Goal: Transaction & Acquisition: Purchase product/service

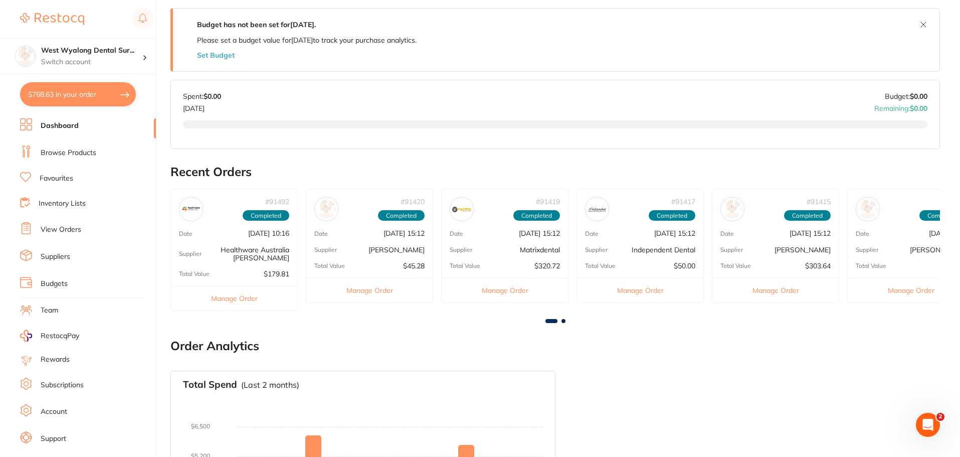
scroll to position [183, 0]
click at [71, 97] on button "$768.63 in your order" at bounding box center [78, 94] width 116 height 24
checkbox input "true"
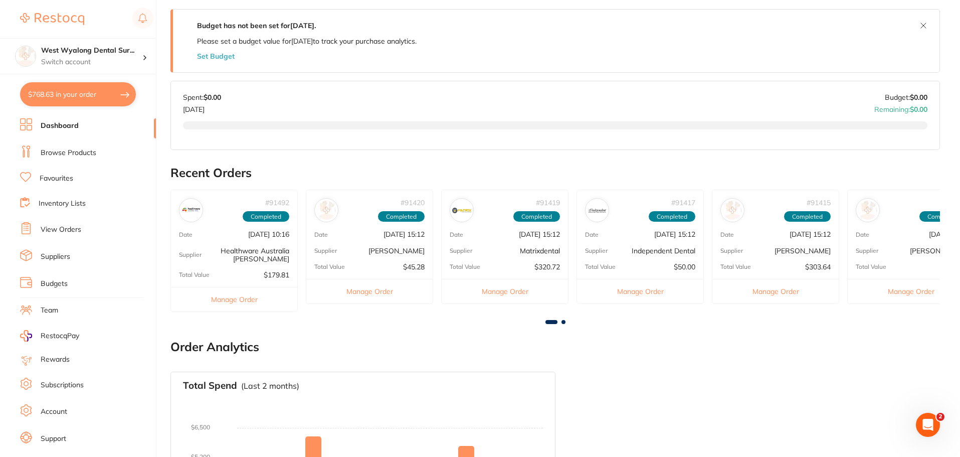
checkbox input "true"
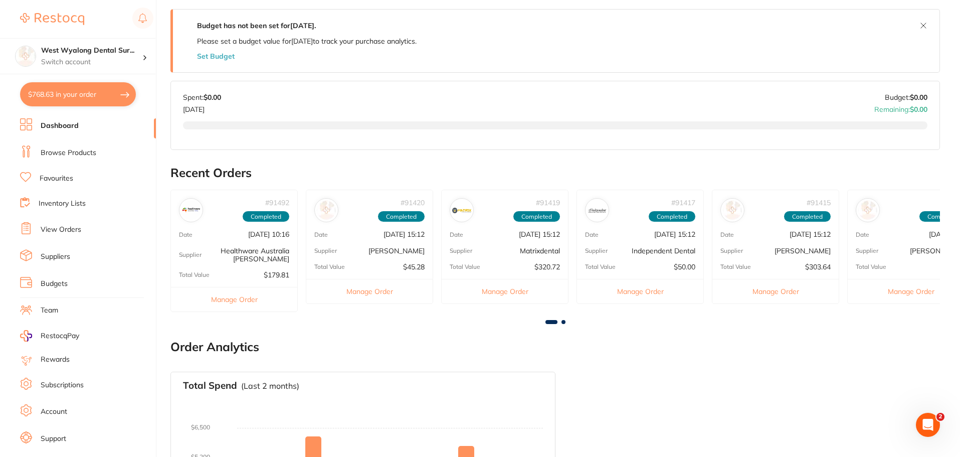
checkbox input "true"
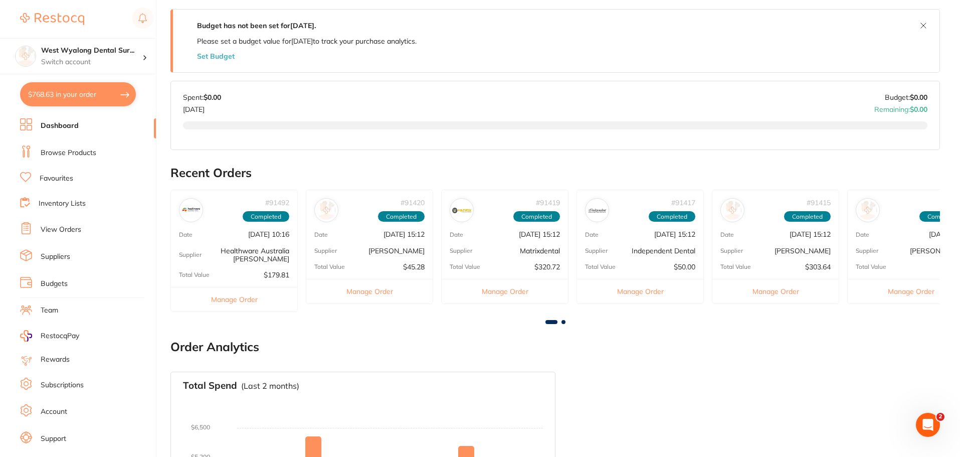
checkbox input "true"
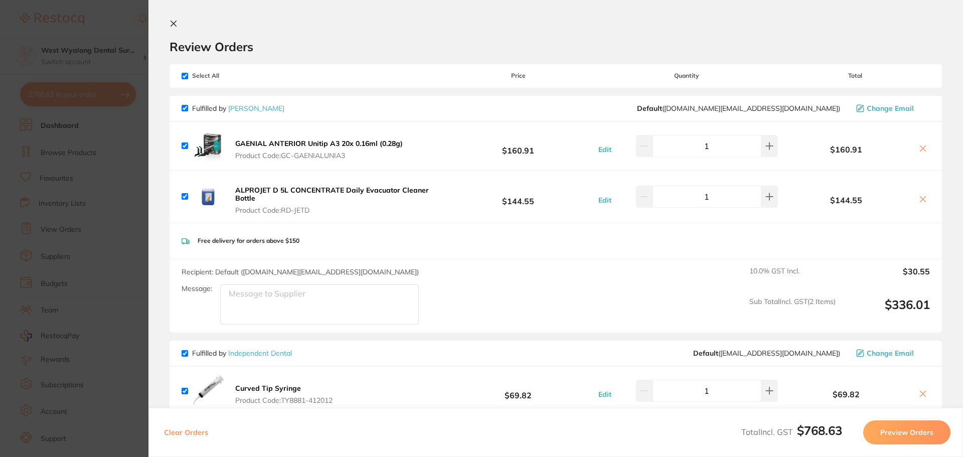
scroll to position [0, 0]
click at [172, 25] on icon at bounding box center [173, 25] width 8 height 8
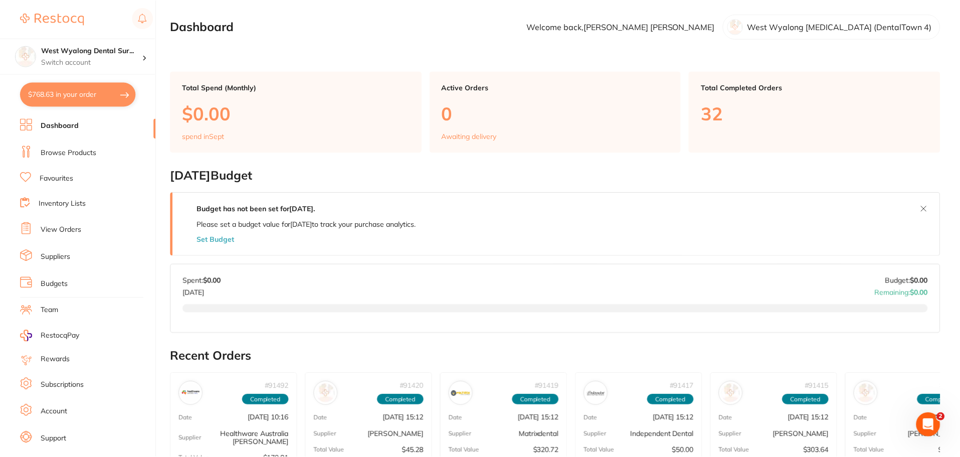
scroll to position [183, 0]
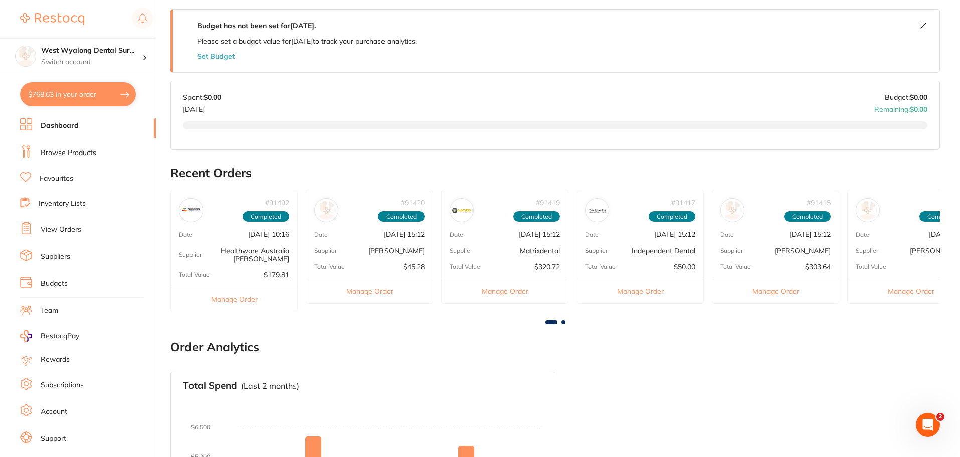
click at [62, 177] on link "Favourites" at bounding box center [57, 178] width 34 height 10
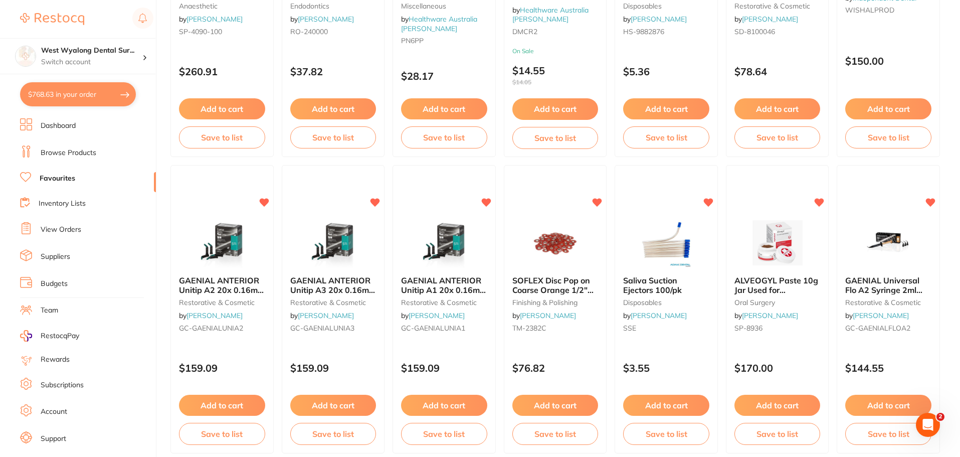
scroll to position [251, 0]
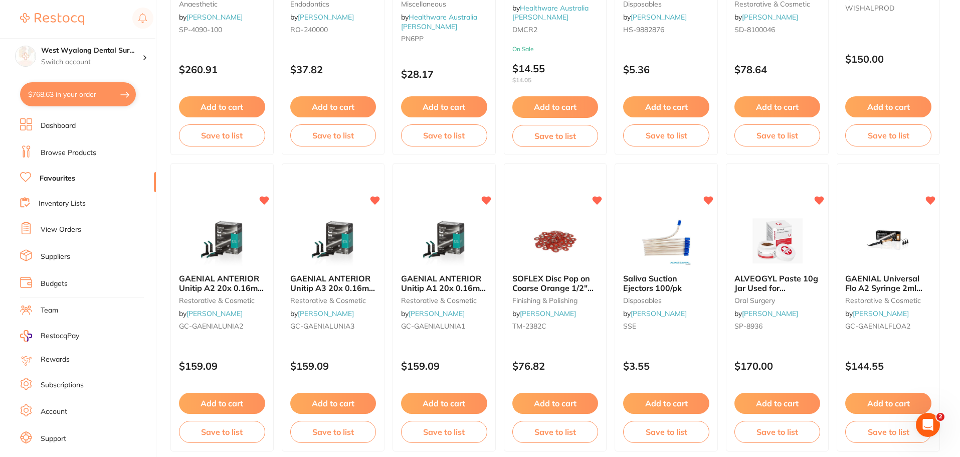
click at [58, 103] on button "$768.63 in your order" at bounding box center [78, 94] width 116 height 24
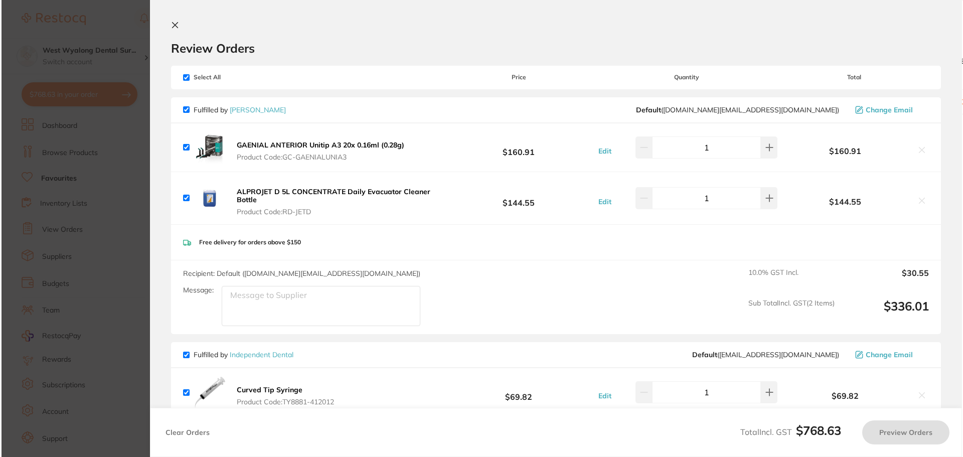
scroll to position [0, 0]
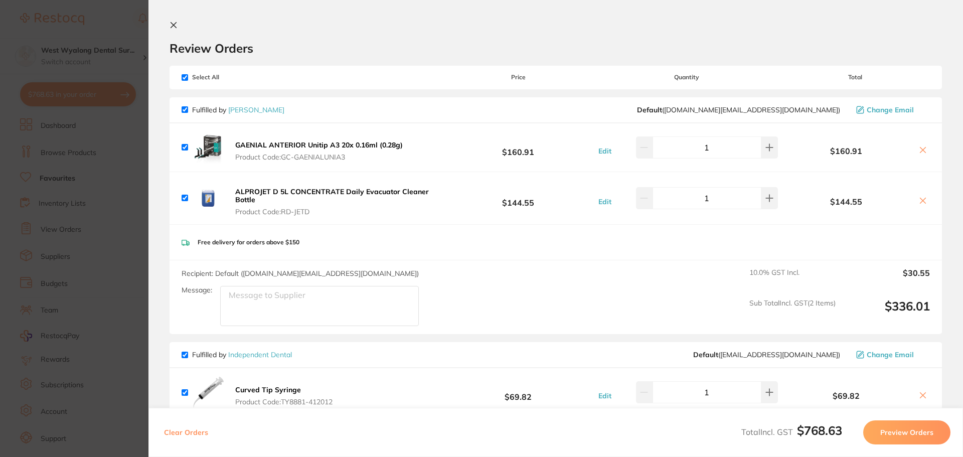
click at [167, 25] on section "Review Orders Your orders are being processed and we will notify you once we ha…" at bounding box center [555, 228] width 814 height 457
click at [175, 22] on icon at bounding box center [173, 25] width 8 height 8
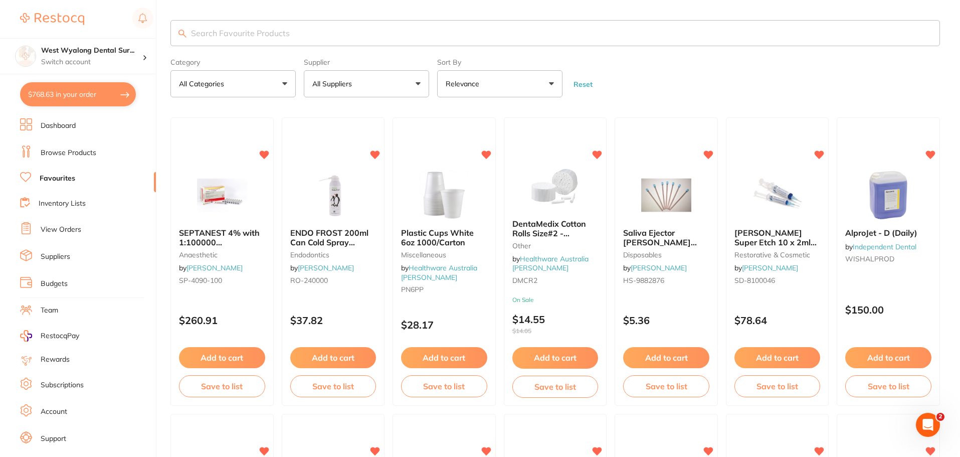
drag, startPoint x: 90, startPoint y: 100, endPoint x: 99, endPoint y: 103, distance: 9.4
click at [90, 100] on button "$768.63 in your order" at bounding box center [78, 94] width 116 height 24
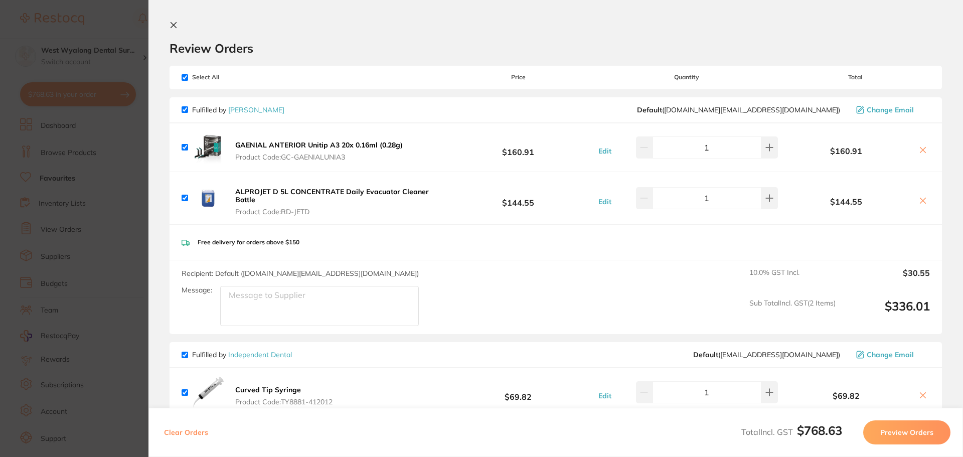
click at [177, 27] on icon at bounding box center [173, 25] width 8 height 8
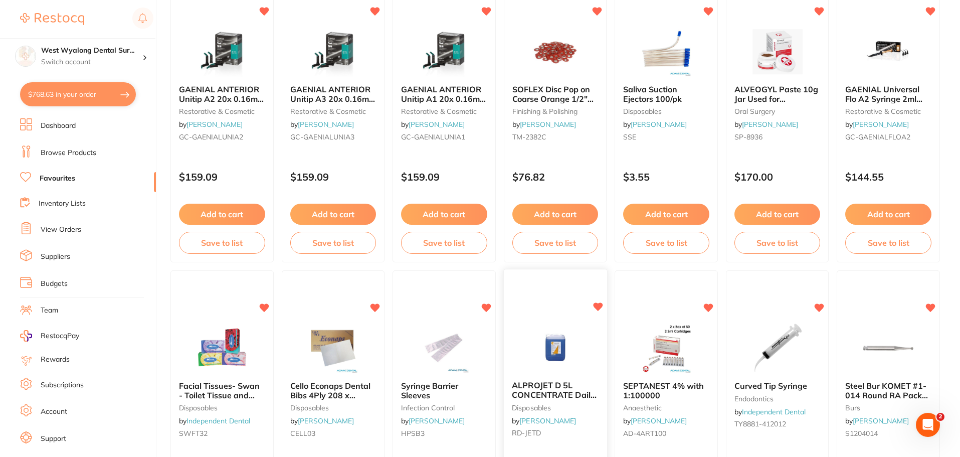
scroll to position [458, 0]
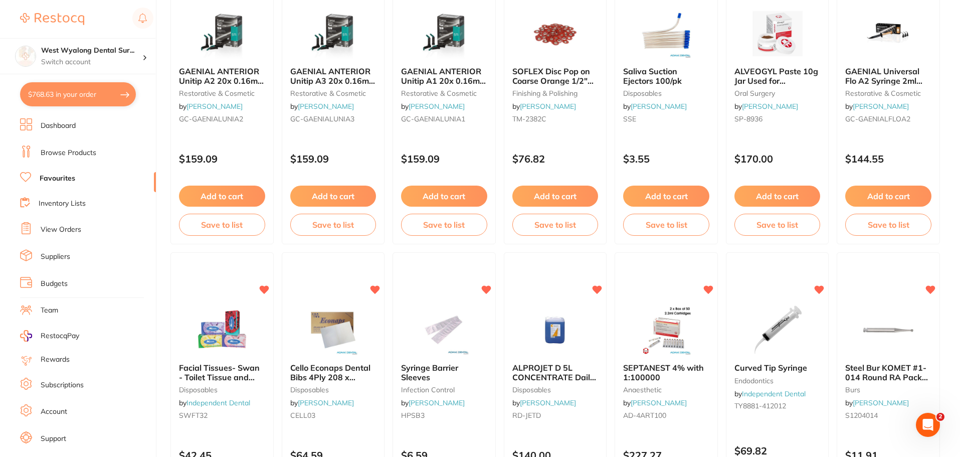
click at [63, 92] on button "$768.63 in your order" at bounding box center [78, 94] width 116 height 24
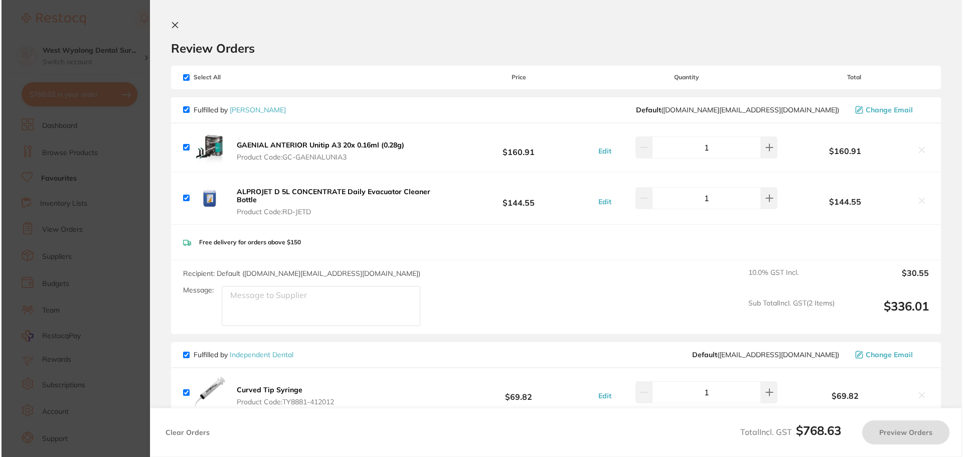
scroll to position [0, 0]
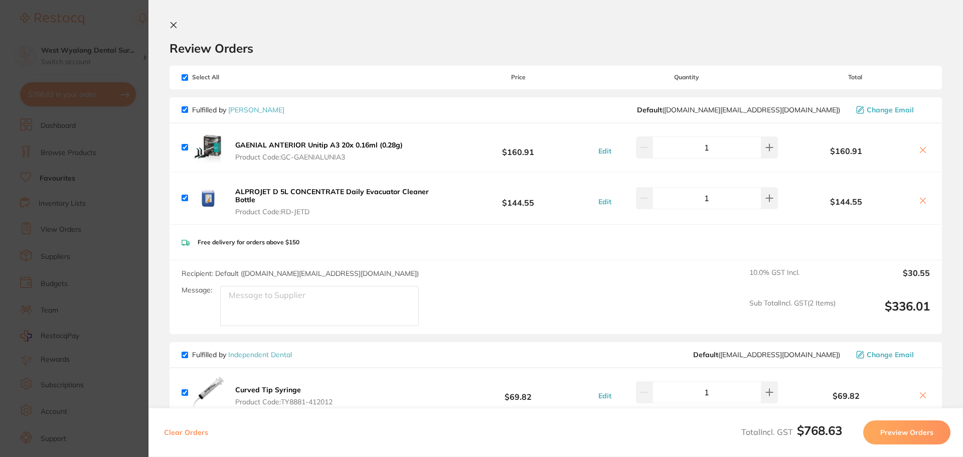
click at [176, 20] on section "Review Orders Your orders are being processed and we will notify you once we ha…" at bounding box center [555, 228] width 814 height 457
click at [169, 26] on section "Review Orders Your orders are being processed and we will notify you once we ha…" at bounding box center [555, 228] width 814 height 457
click at [174, 24] on icon at bounding box center [174, 26] width 6 height 6
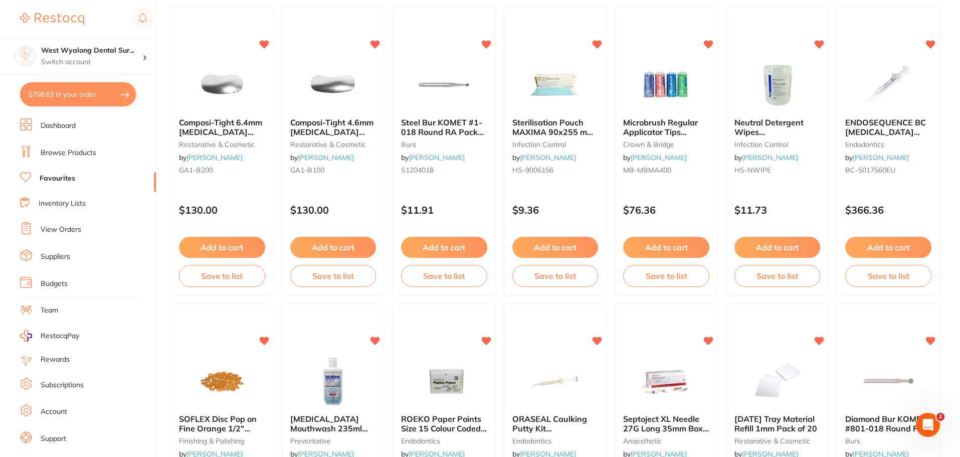
scroll to position [1574, 0]
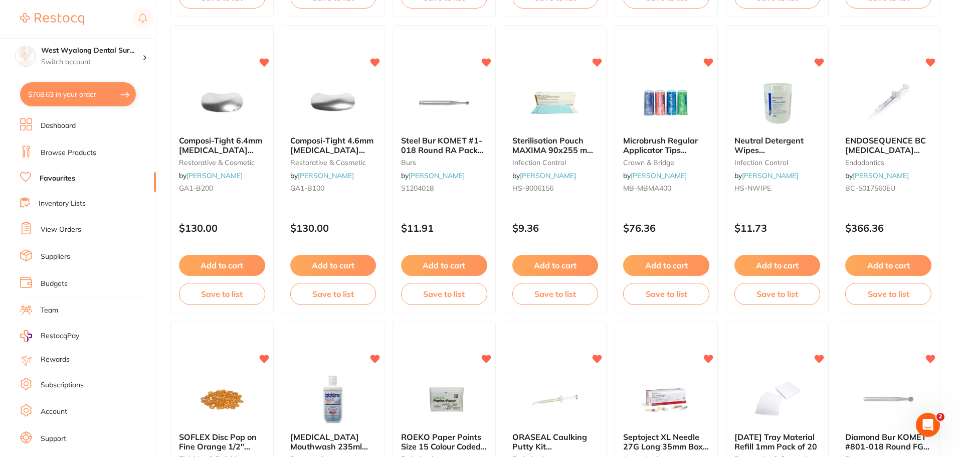
drag, startPoint x: 538, startPoint y: 259, endPoint x: 618, endPoint y: 206, distance: 95.4
click at [538, 259] on button "Add to cart" at bounding box center [555, 265] width 86 height 21
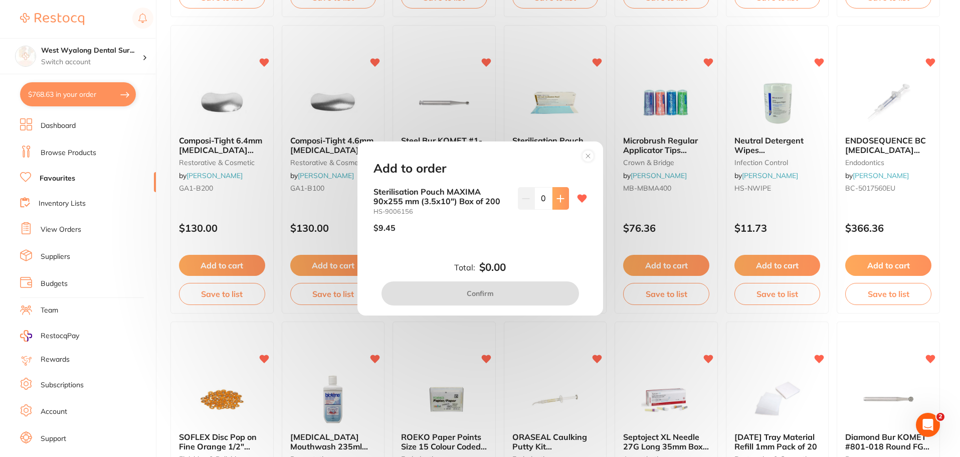
scroll to position [0, 0]
click at [557, 200] on icon at bounding box center [561, 199] width 8 height 8
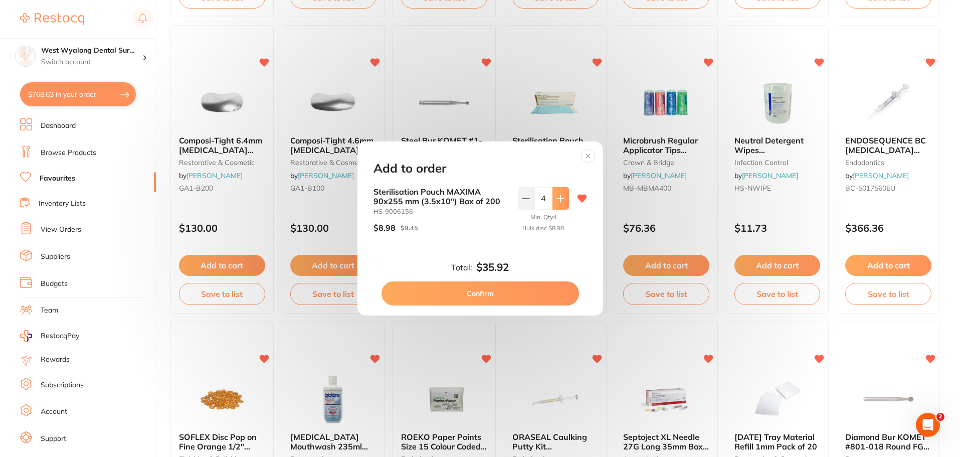
click at [557, 200] on icon at bounding box center [561, 199] width 8 height 8
type input "6"
click at [471, 295] on button "Confirm" at bounding box center [481, 293] width 198 height 24
checkbox input "false"
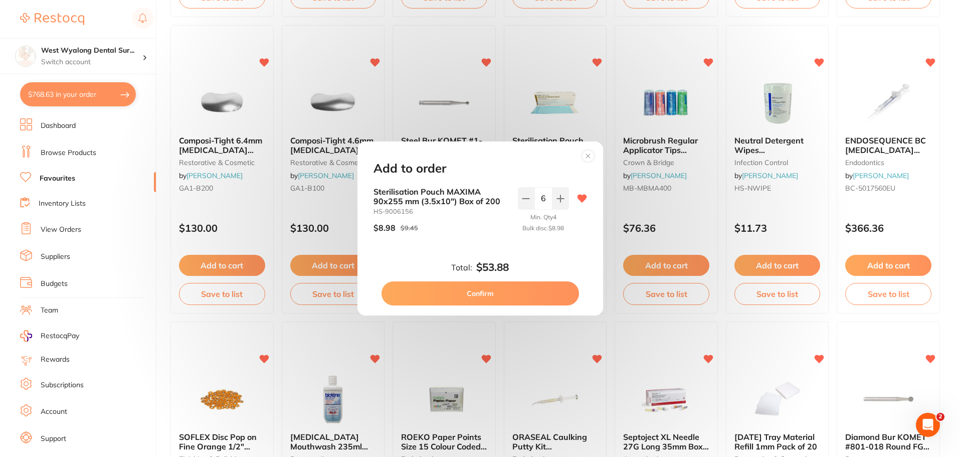
checkbox input "false"
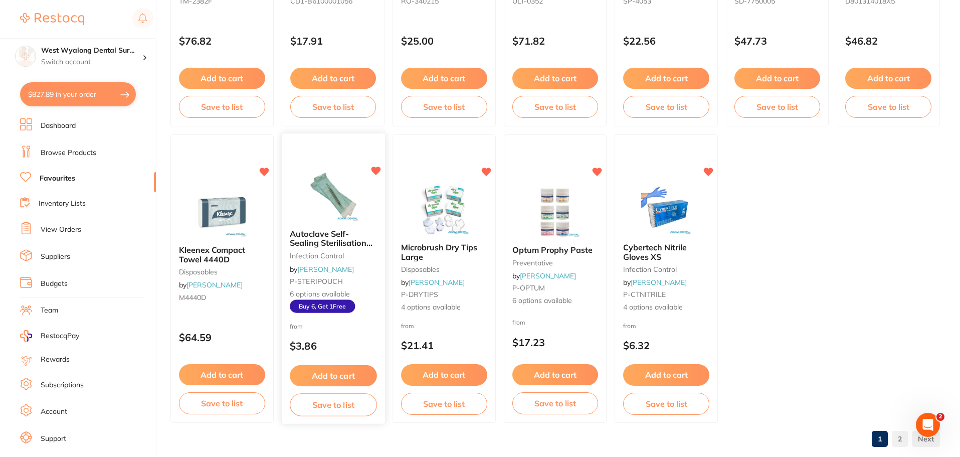
scroll to position [2075, 0]
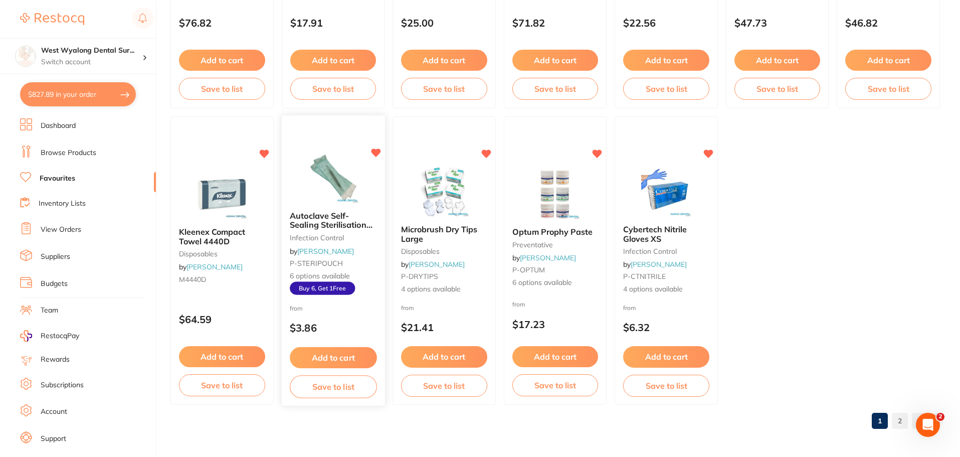
click at [340, 357] on button "Add to cart" at bounding box center [333, 358] width 87 height 22
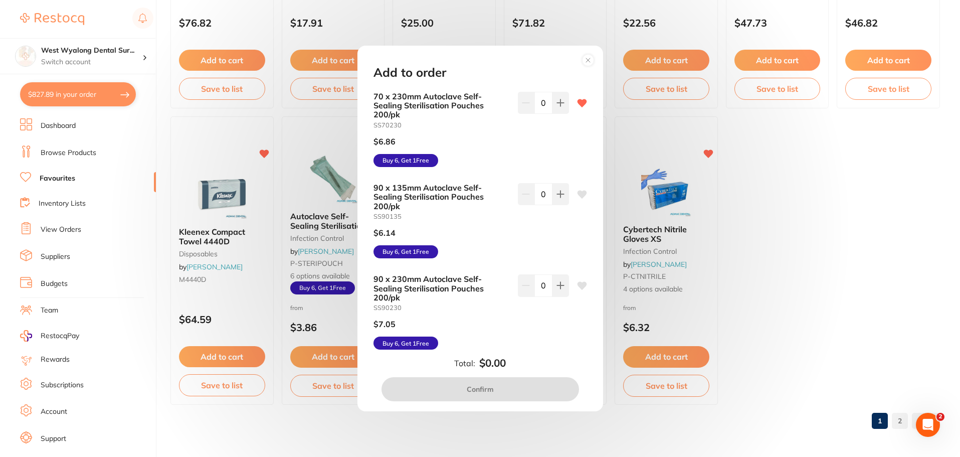
scroll to position [0, 0]
click at [561, 104] on icon at bounding box center [561, 103] width 8 height 8
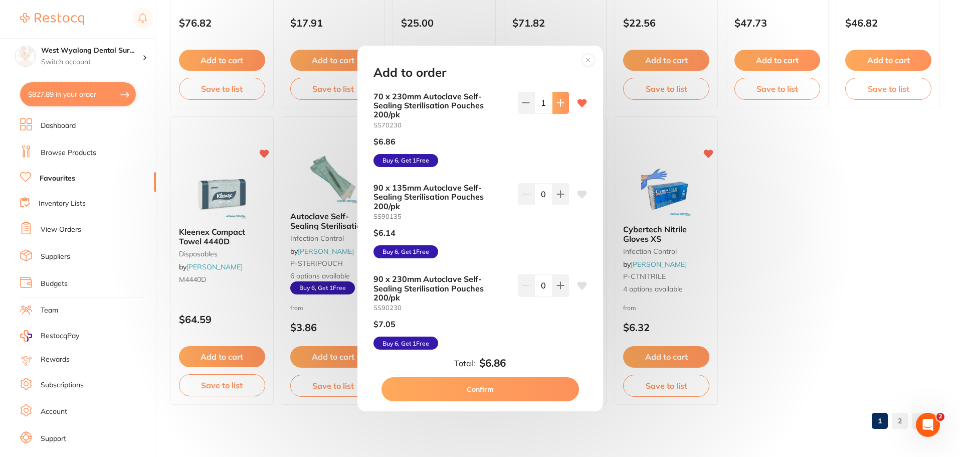
click at [560, 104] on icon at bounding box center [561, 103] width 8 height 8
click at [560, 105] on icon at bounding box center [561, 103] width 8 height 8
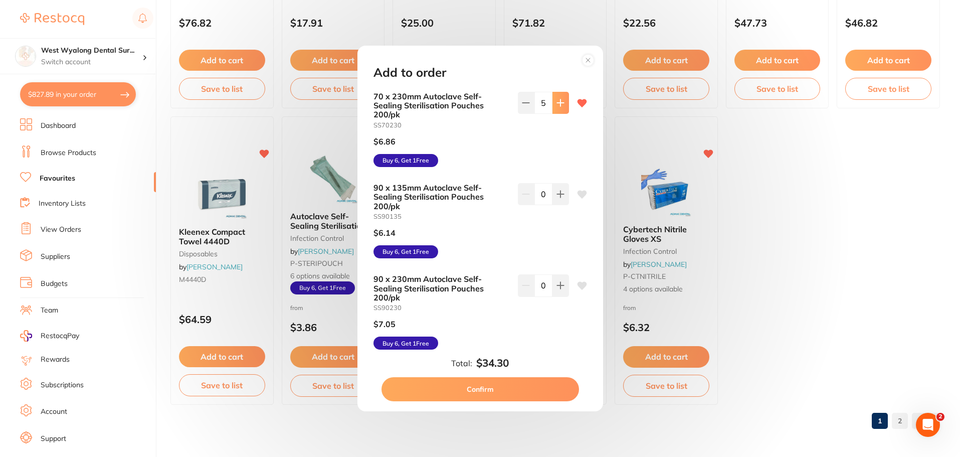
type input "6"
click at [504, 386] on button "Confirm" at bounding box center [481, 389] width 198 height 24
checkbox input "false"
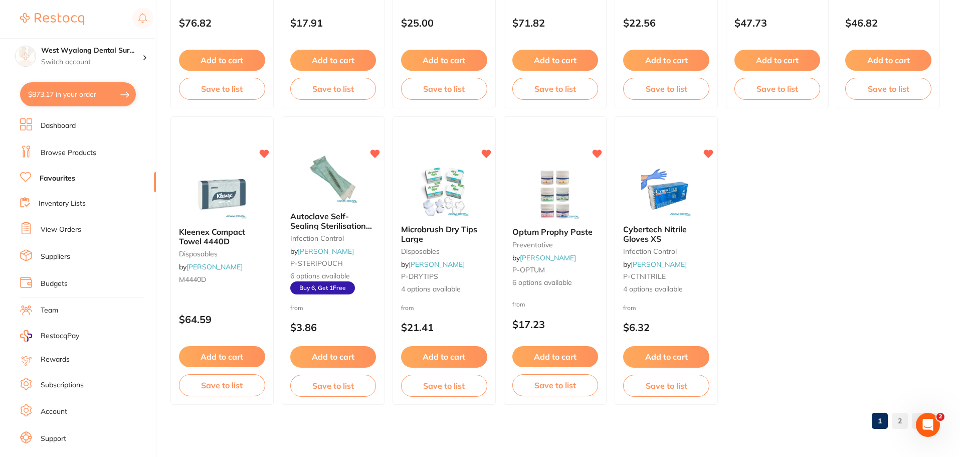
click at [75, 91] on button "$873.17 in your order" at bounding box center [78, 94] width 116 height 24
checkbox input "true"
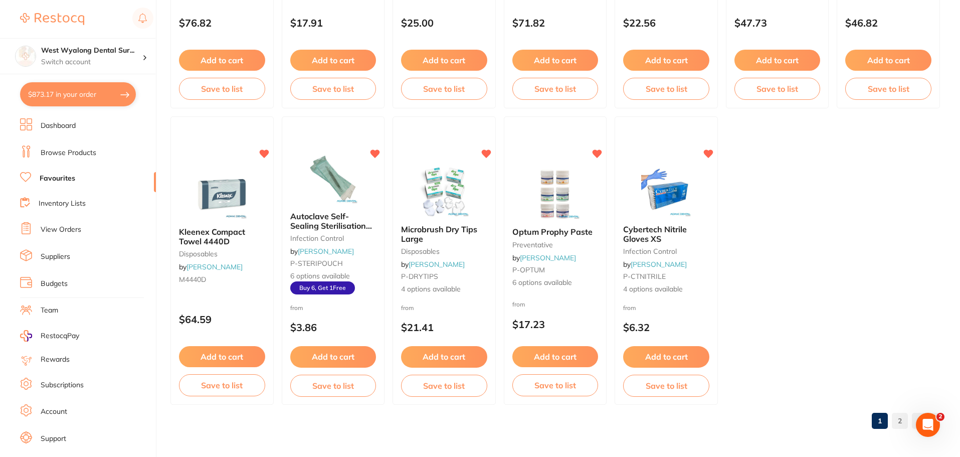
checkbox input "true"
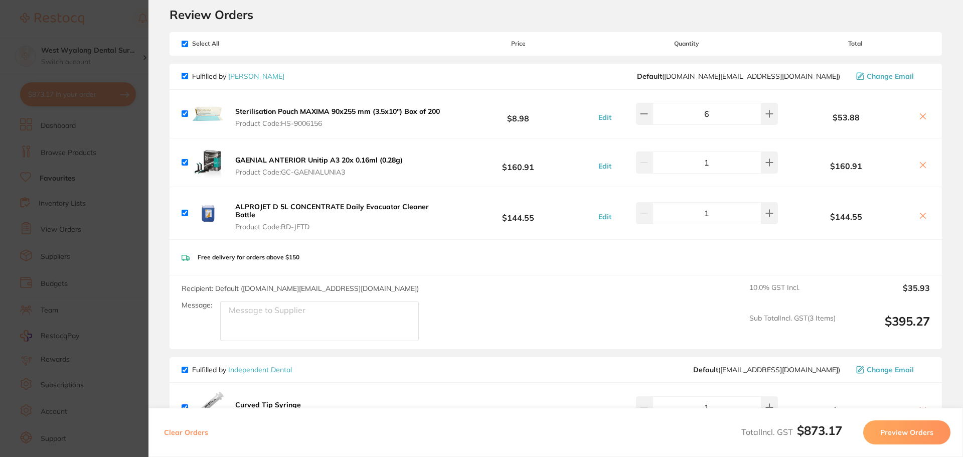
scroll to position [14, 0]
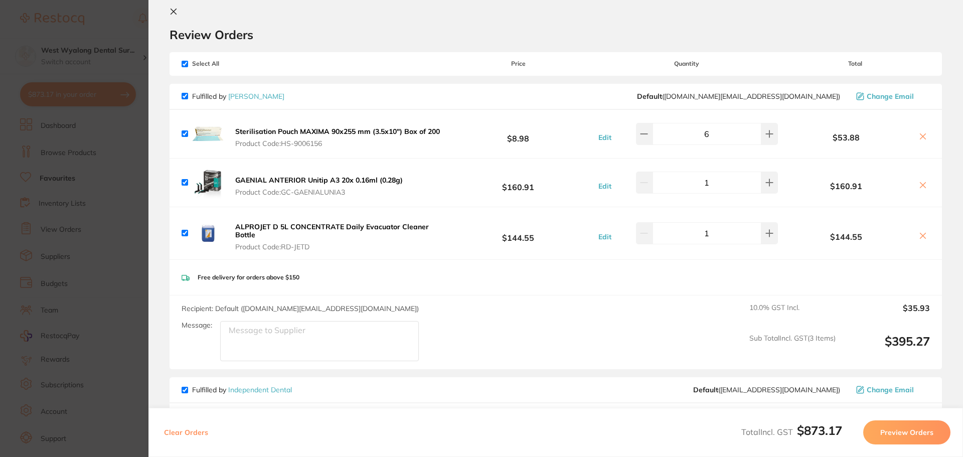
click at [921, 137] on icon at bounding box center [923, 136] width 8 height 8
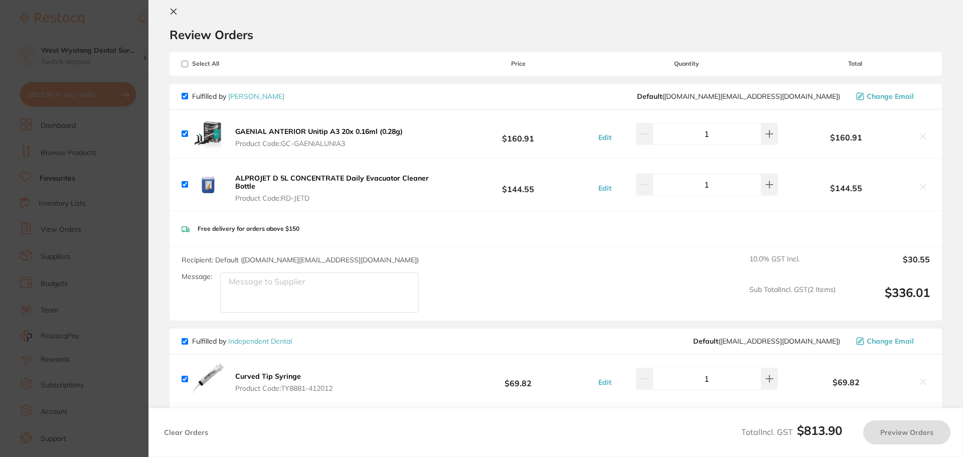
checkbox input "true"
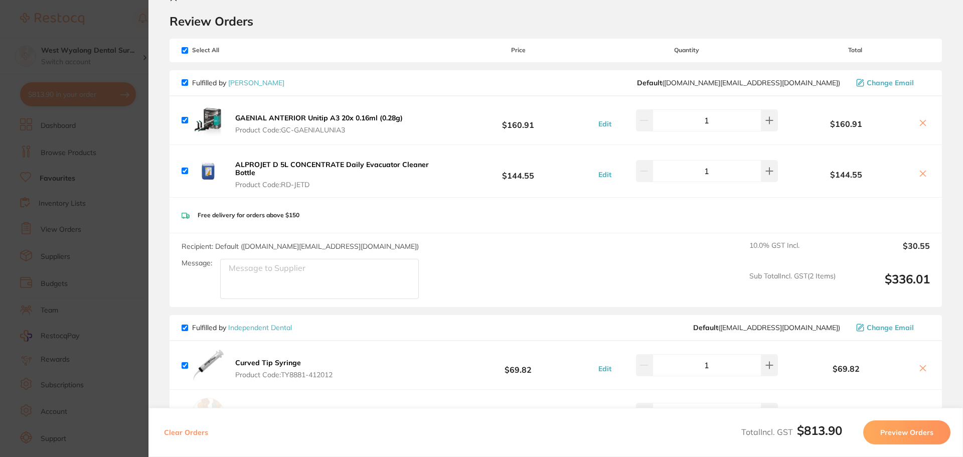
scroll to position [0, 0]
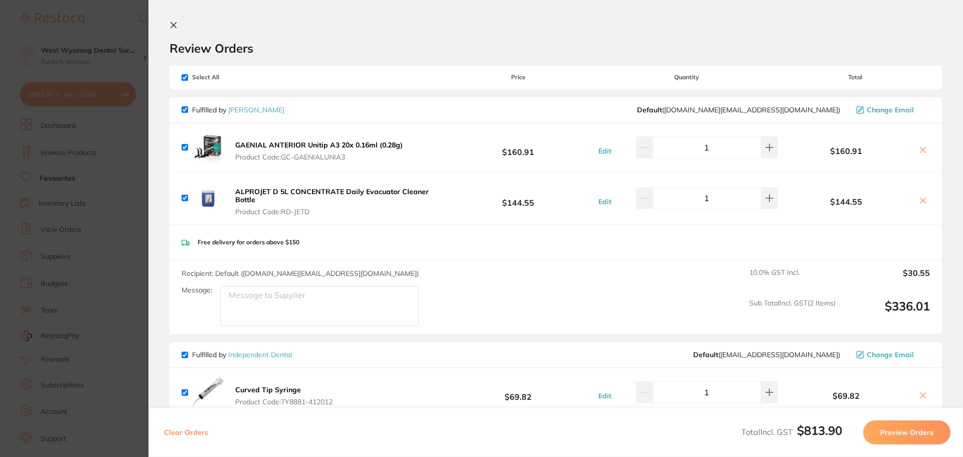
click at [175, 17] on section "Review Orders Your orders are being processed and we will notify you once we ha…" at bounding box center [555, 228] width 814 height 457
click at [173, 24] on icon at bounding box center [173, 25] width 8 height 8
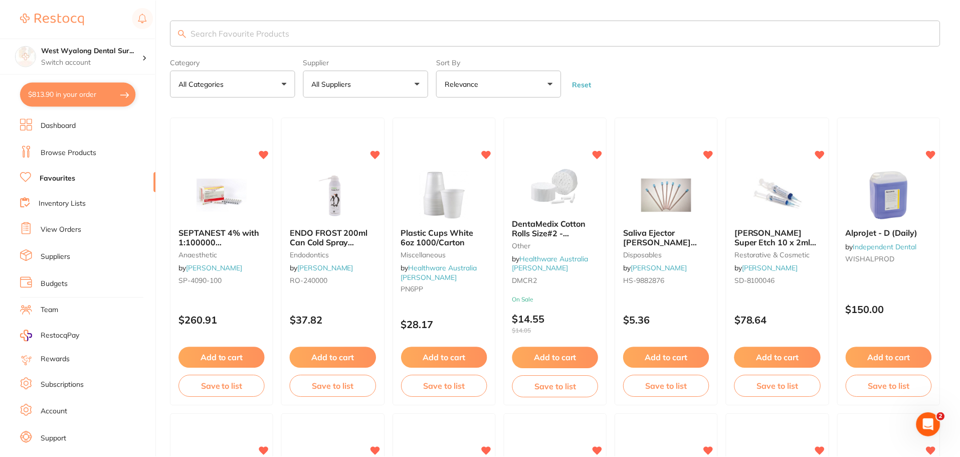
scroll to position [2075, 0]
